Goal: Task Accomplishment & Management: Complete application form

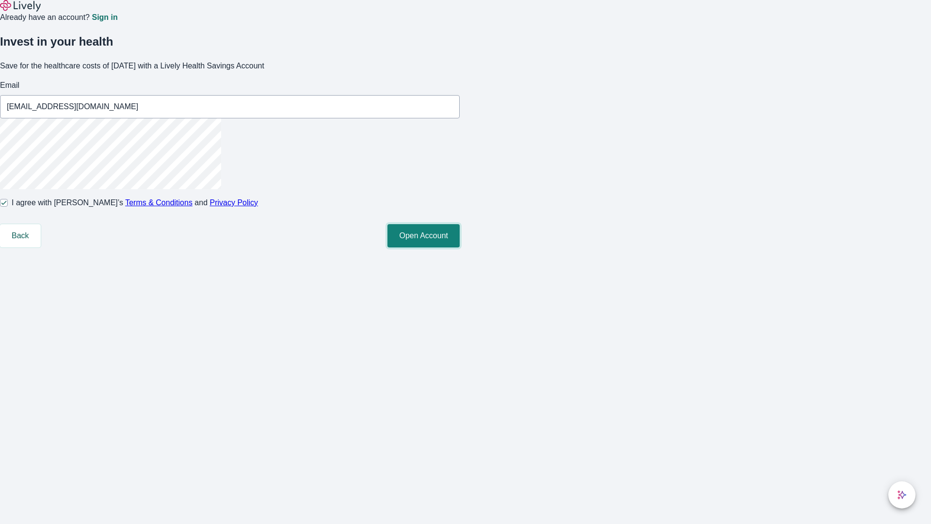
click at [460, 247] on button "Open Account" at bounding box center [424, 235] width 72 height 23
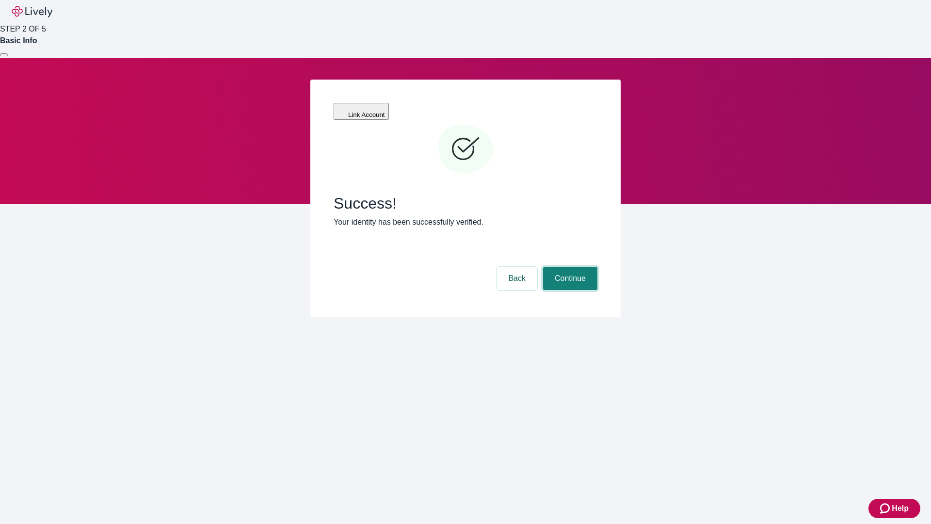
click at [569, 267] on button "Continue" at bounding box center [570, 278] width 54 height 23
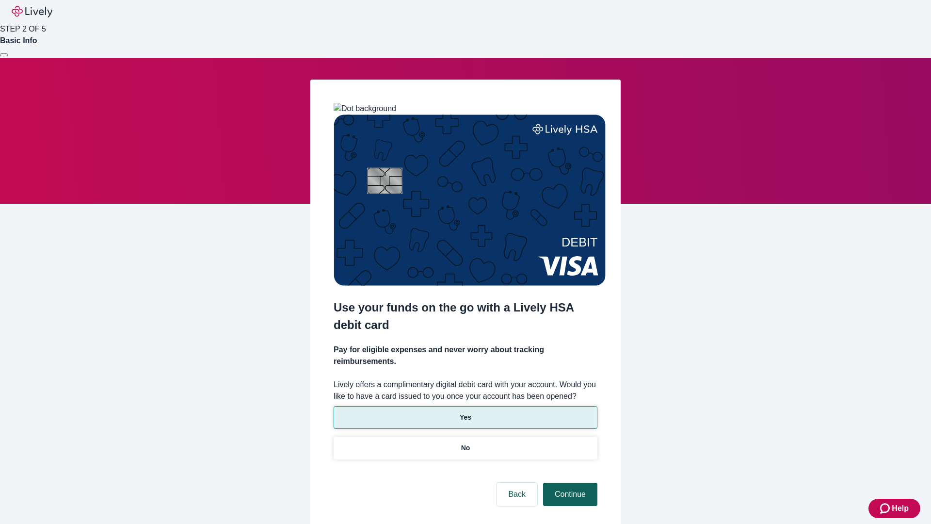
click at [465, 412] on p "Yes" at bounding box center [466, 417] width 12 height 10
click at [569, 483] on button "Continue" at bounding box center [570, 494] width 54 height 23
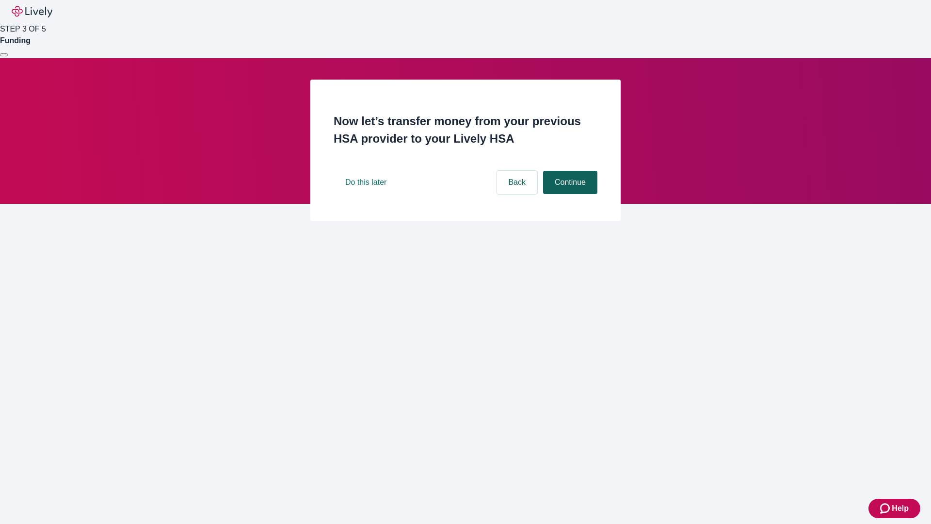
click at [569, 194] on button "Continue" at bounding box center [570, 182] width 54 height 23
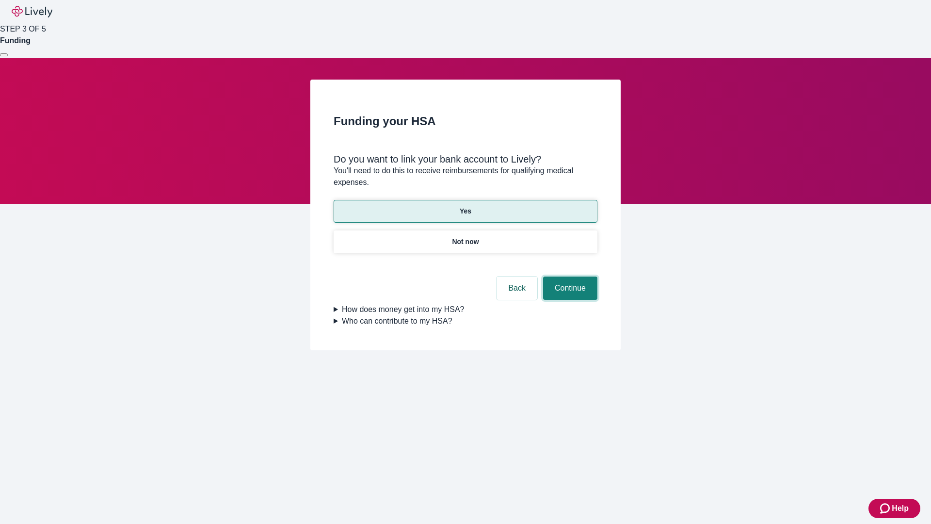
click at [569, 276] on button "Continue" at bounding box center [570, 287] width 54 height 23
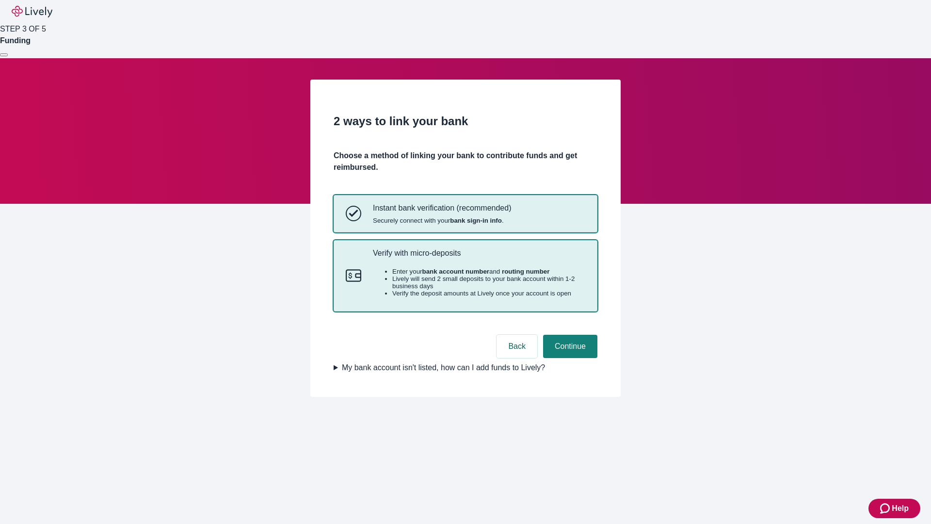
click at [479, 258] on p "Verify with micro-deposits" at bounding box center [479, 252] width 212 height 9
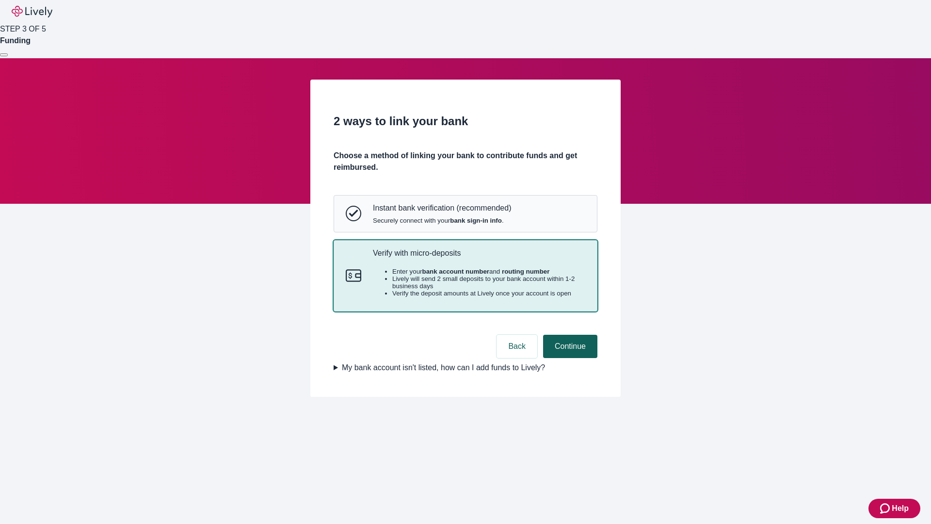
click at [569, 358] on button "Continue" at bounding box center [570, 346] width 54 height 23
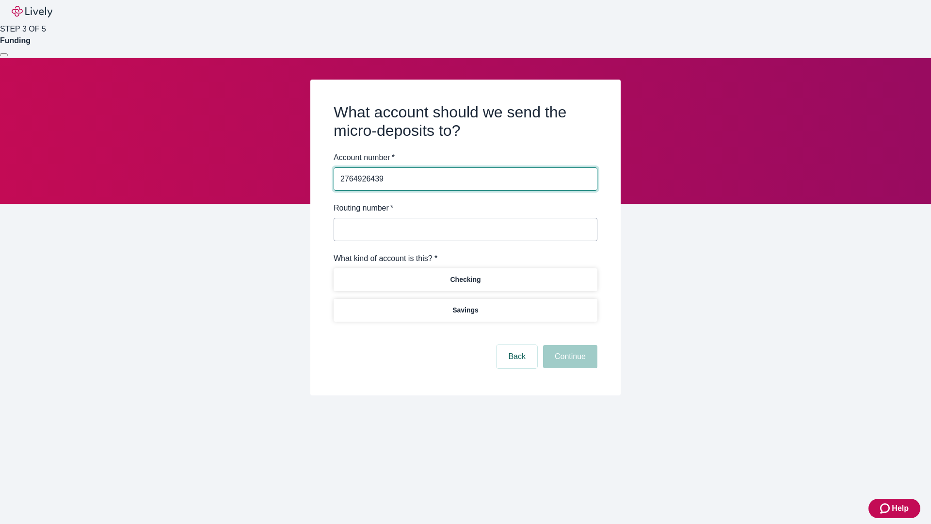
type input "2764926439"
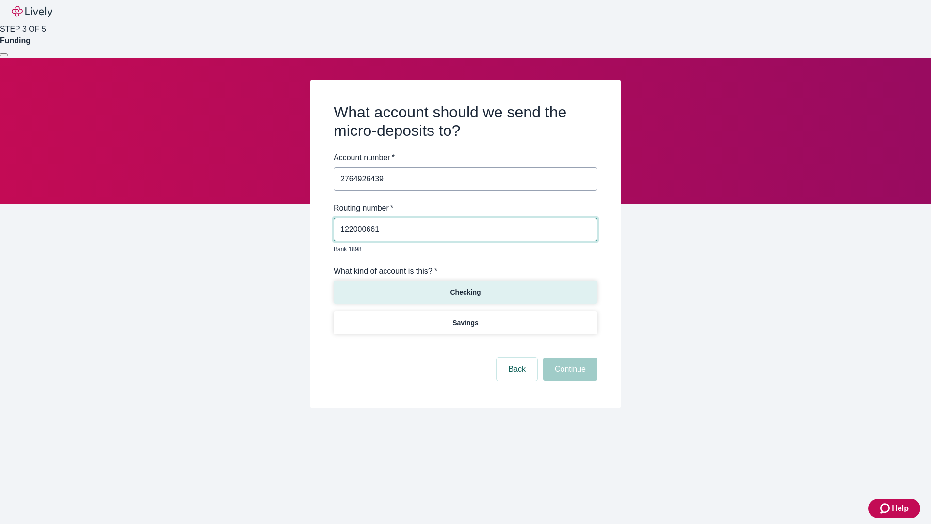
type input "122000661"
click at [465, 287] on p "Checking" at bounding box center [465, 292] width 31 height 10
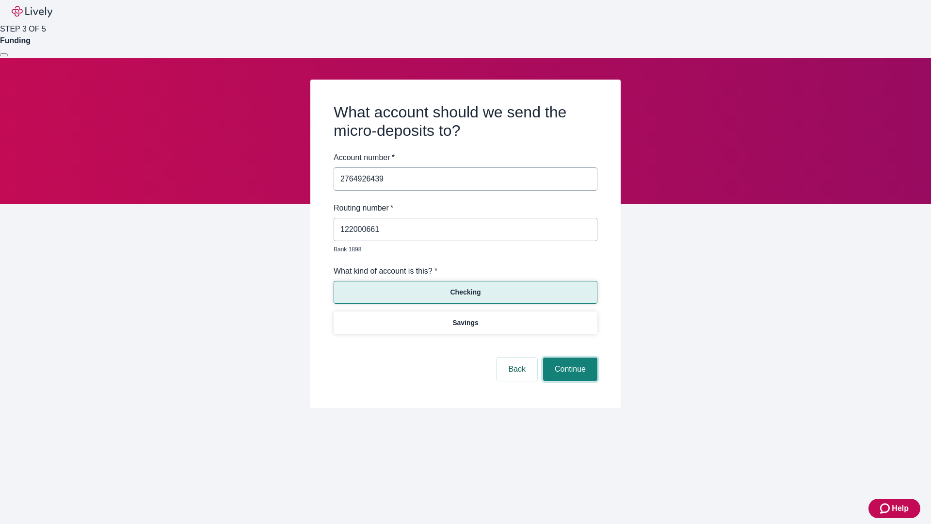
click at [569, 358] on button "Continue" at bounding box center [570, 368] width 54 height 23
